Goal: Contribute content: Contribute content

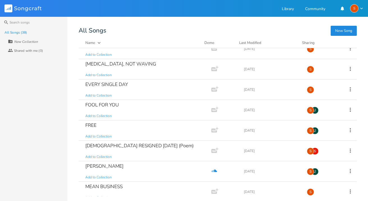
scroll to position [155, 0]
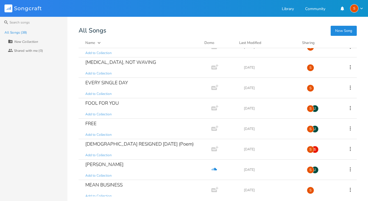
click at [343, 31] on button "New Song" at bounding box center [343, 31] width 26 height 10
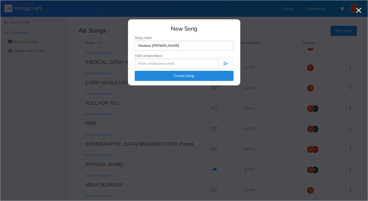
type input "Madame [PERSON_NAME]"
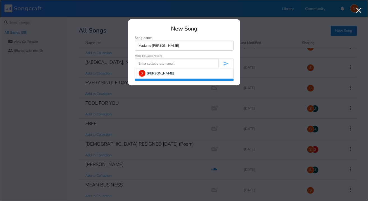
click at [188, 63] on input at bounding box center [177, 64] width 84 height 10
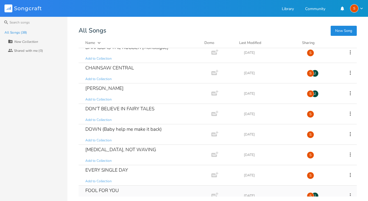
scroll to position [0, 0]
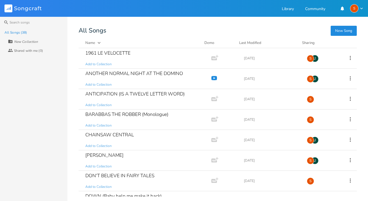
click at [344, 32] on button "New Song" at bounding box center [343, 31] width 26 height 10
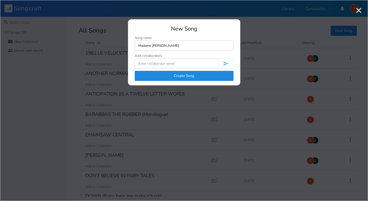
type input "Madame [PERSON_NAME]"
click at [151, 64] on input at bounding box center [177, 64] width 84 height 10
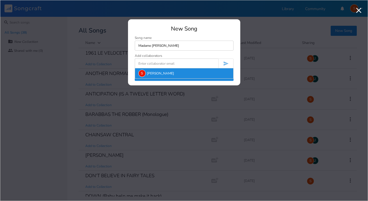
click at [153, 73] on div "S [PERSON_NAME]" at bounding box center [184, 73] width 98 height 10
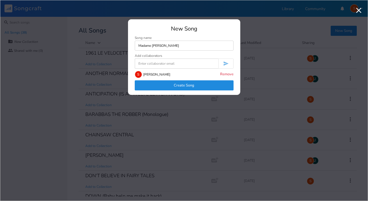
click at [162, 65] on input at bounding box center [177, 64] width 84 height 10
click at [149, 63] on input at bounding box center [177, 64] width 84 height 10
type input "J"
click at [188, 84] on button "Create Song" at bounding box center [184, 85] width 99 height 10
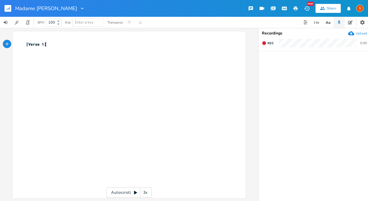
click at [27, 52] on pre "​" at bounding box center [126, 50] width 203 height 6
type textarea "Too fragile to exist"
type textarea "You need protection"
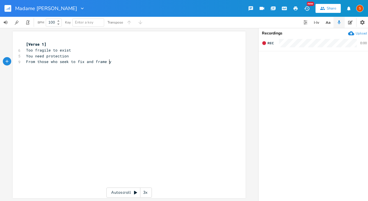
type textarea "From those who seek to fix and frame you"
type textarea "Under your left"
click at [57, 67] on pre "Under your left" at bounding box center [126, 68] width 203 height 6
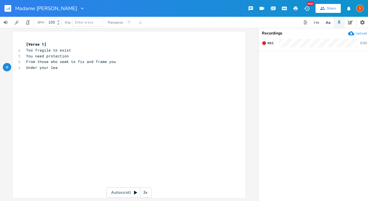
type textarea "af"
type textarea "You won't come to grief"
type textarea "Hiding, biding your time"
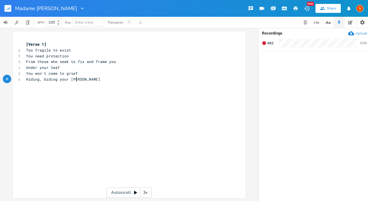
scroll to position [0, 40]
type textarea "Can"
click at [73, 51] on pre "Too fragile to exist" at bounding box center [126, 50] width 203 height 6
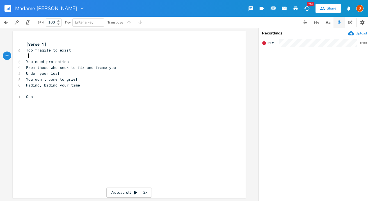
click at [67, 62] on pre "You need protection" at bounding box center [126, 62] width 203 height 6
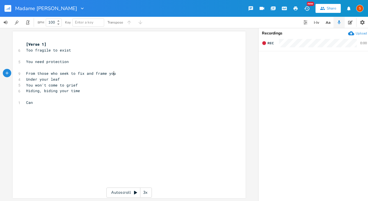
click at [113, 75] on pre "From those who seek to fix and frame you" at bounding box center [126, 74] width 203 height 6
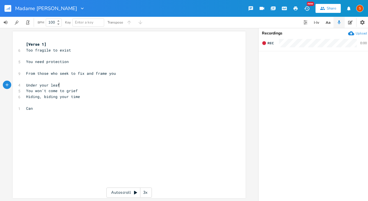
click at [59, 86] on pre "Under your leaf" at bounding box center [126, 85] width 203 height 6
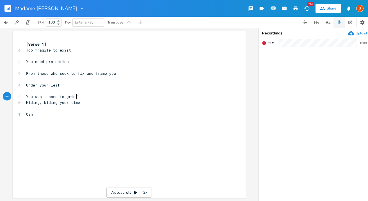
click at [76, 97] on pre "You won't come to grief" at bounding box center [126, 97] width 203 height 6
click at [36, 122] on pre "Can" at bounding box center [126, 120] width 203 height 6
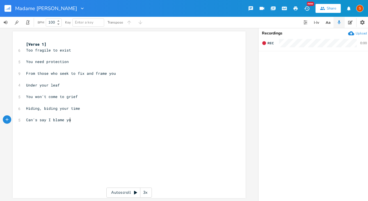
type textarea "'s say I blame you"
click at [34, 119] on span "Can's say I blame you" at bounding box center [49, 120] width 47 height 5
type textarea "t"
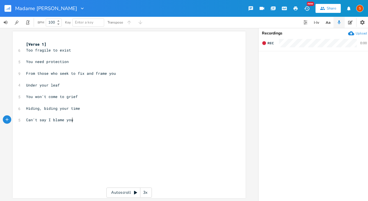
click at [73, 122] on pre "Can't say I blame you" at bounding box center [126, 120] width 203 height 6
type textarea "But, hey, p"
type textarea "Pained [DEMOGRAPHIC_DATA]"
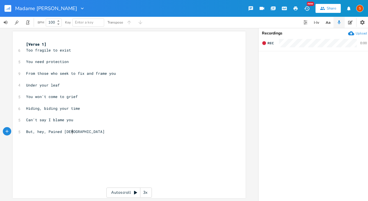
scroll to position [0, 20]
click at [61, 133] on span "But, hey, Pained [DEMOGRAPHIC_DATA]" at bounding box center [65, 131] width 79 height 5
type textarea "Pained [DEMOGRAPHIC_DATA]"
drag, startPoint x: 74, startPoint y: 132, endPoint x: 46, endPoint y: 133, distance: 27.8
click at [46, 133] on pre "But, hey, Pained [DEMOGRAPHIC_DATA]" at bounding box center [126, 132] width 203 height 6
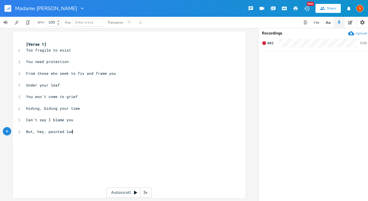
type textarea "painted [DEMOGRAPHIC_DATA]"
type textarea "Spread your wings and fly"
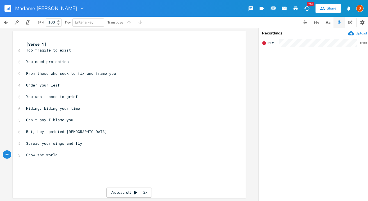
scroll to position [0, 27]
type textarea "Show the world your bright colours"
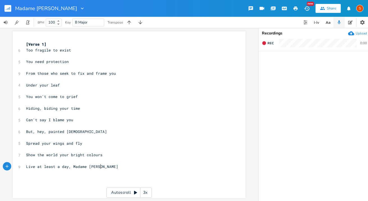
scroll to position [0, 57]
type textarea "Live at least a day, Madame [PERSON_NAME]"
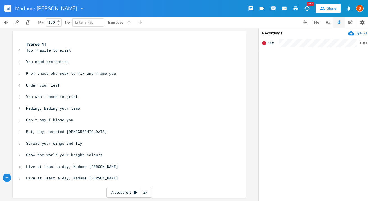
type textarea "Live at least a day, Madame [PERSON_NAME]"
type textarea "y."
click at [45, 46] on pre "[Verse 1]" at bounding box center [126, 45] width 203 height 6
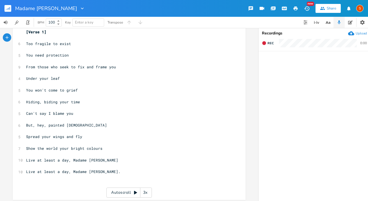
scroll to position [18, 0]
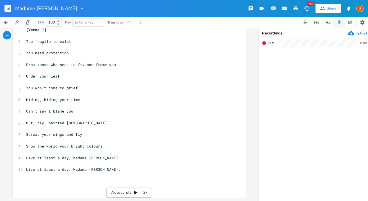
click at [107, 167] on pre "Live at least a day, Madame [PERSON_NAME]." at bounding box center [126, 170] width 203 height 6
click at [101, 167] on span "Live at least a day, Madame [PERSON_NAME]." at bounding box center [73, 169] width 94 height 5
type textarea "l"
click at [113, 167] on pre "Live at least a day, Madame [PERSON_NAME]." at bounding box center [126, 170] width 203 height 6
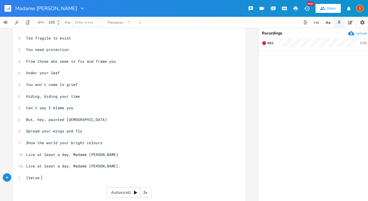
scroll to position [0, 13]
type textarea "[Verse 2}"
type textarea "]"
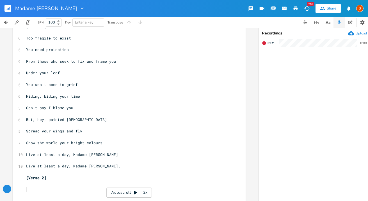
type textarea "U"
type textarea "Over the supertaker river"
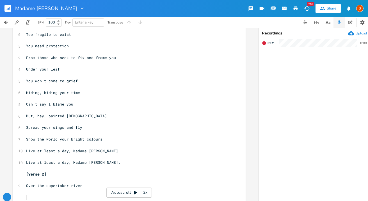
scroll to position [27, 0]
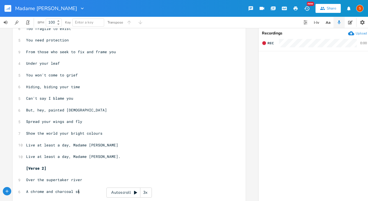
type textarea "A chrome and charcoal sky"
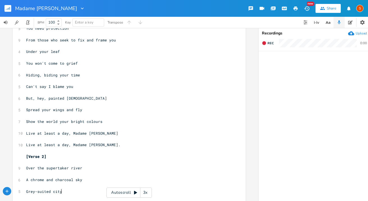
scroll to position [0, 27]
type textarea "Grey-suited city wakes to ork and duty"
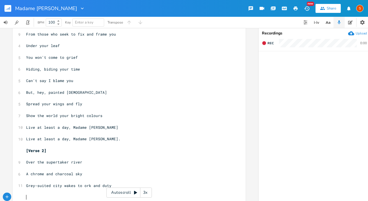
scroll to position [51, 0]
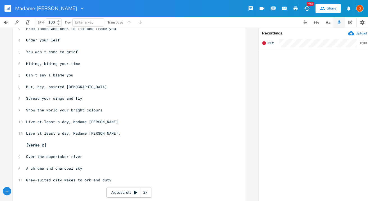
click at [81, 180] on span "Grey-suited city wakes to ork and duty" at bounding box center [68, 180] width 85 height 5
type textarea "w"
click at [34, 189] on pre "​" at bounding box center [126, 192] width 203 height 6
type textarea "No better time"
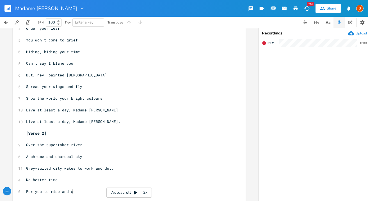
scroll to position [0, 33]
type textarea "For you to rise and shine"
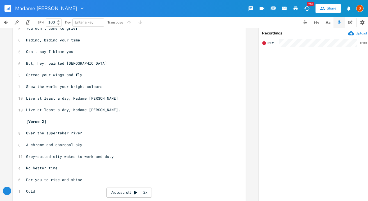
scroll to position [0, 8]
type textarea "Cold o"
type textarea "more"
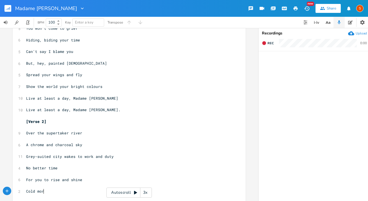
type textarea "n"
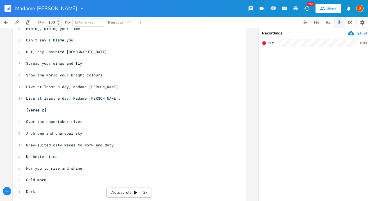
scroll to position [0, 9]
type textarea "Dark day forlorn"
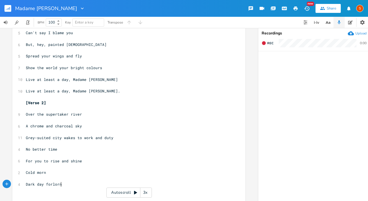
scroll to position [101, 0]
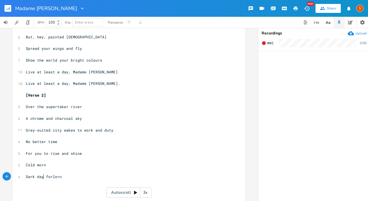
click at [42, 178] on span "Dark day forlorn" at bounding box center [44, 176] width 36 height 5
type textarea ","
click at [67, 178] on pre "Dark day, forlorn" at bounding box center [126, 177] width 203 height 6
type textarea ","
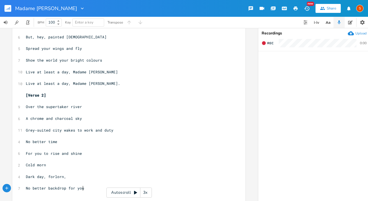
scroll to position [0, 47]
type textarea "No better backdrop for your beauty"
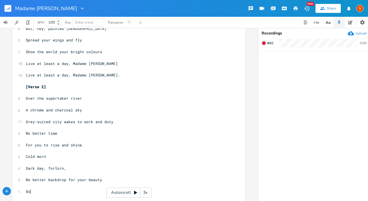
scroll to position [0, 4]
type textarea "So, hey, pained [DEMOGRAPHIC_DATA]"
type textarea "nted [DEMOGRAPHIC_DATA]"
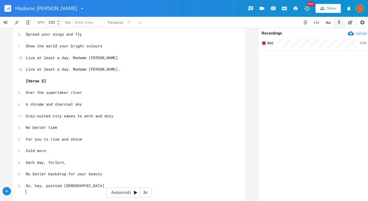
scroll to position [121, 0]
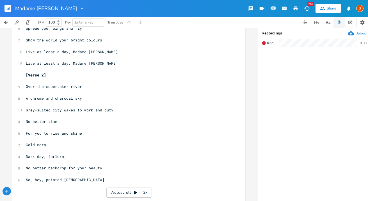
type textarea "S"
type textarea "G"
type textarea "Bring the sun back to the sky."
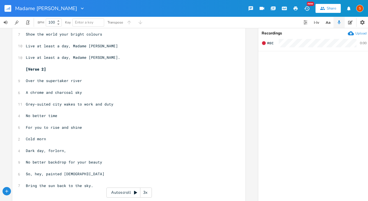
scroll to position [133, 0]
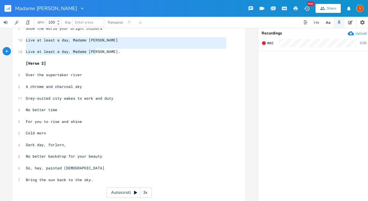
type textarea "Live at least a day, Madame [PERSON_NAME] Live at least a day, Madame [PERSON_N…"
drag, startPoint x: 24, startPoint y: 41, endPoint x: 108, endPoint y: 52, distance: 85.5
click at [108, 52] on div "[Verse 1] ​ 6 Too fragile to exist 5 You need protection ​ 9 From those who see…" at bounding box center [126, 60] width 203 height 303
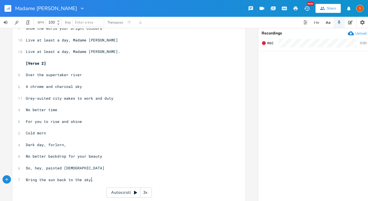
click at [94, 178] on pre "Bring the sun back to the sky." at bounding box center [126, 180] width 203 height 6
type textarea "Show the world your bright colours"
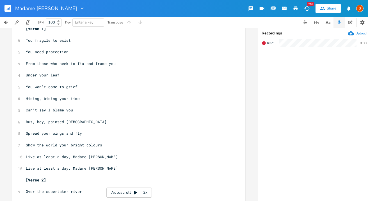
scroll to position [0, 0]
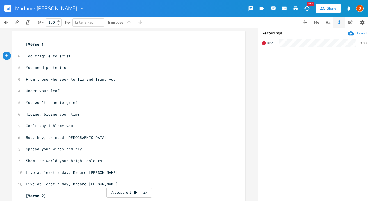
click at [26, 56] on span "Too fragile to exist" at bounding box center [48, 56] width 45 height 5
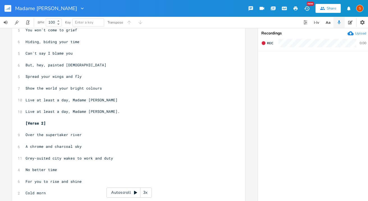
scroll to position [73, 0]
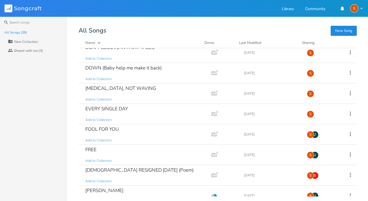
scroll to position [128, 0]
click at [212, 155] on icon "Add Demo" at bounding box center [214, 154] width 7 height 7
click at [312, 20] on div "Search All Songs (39) New Collection Collaborators Shared with me (0) New Song …" at bounding box center [184, 109] width 368 height 185
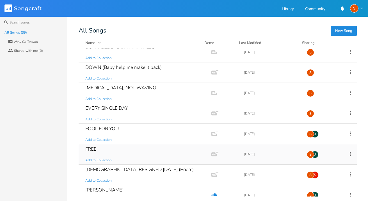
click at [115, 149] on div "FREE Add to Collection" at bounding box center [143, 154] width 117 height 20
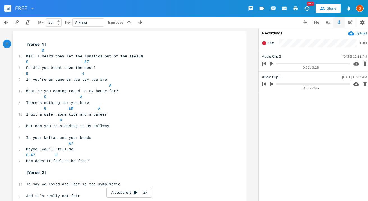
click at [353, 33] on icon "button" at bounding box center [351, 33] width 6 height 4
click at [350, 35] on icon "button" at bounding box center [351, 33] width 6 height 4
